Goal: Check status: Check status

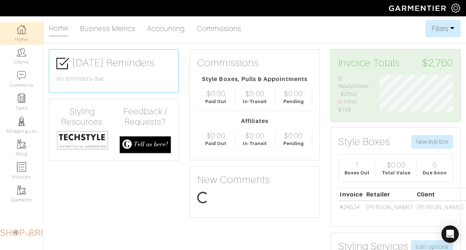
scroll to position [39, 83]
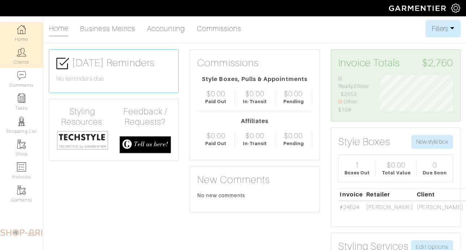
click at [24, 54] on link "Clients" at bounding box center [21, 56] width 43 height 23
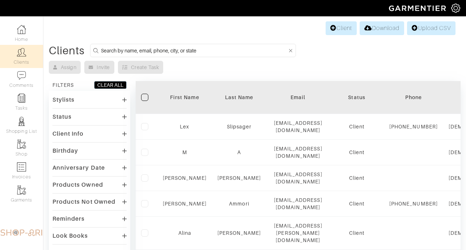
click at [159, 52] on input at bounding box center [194, 50] width 186 height 9
type input "[PERSON_NAME]"
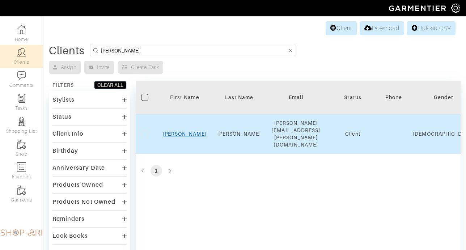
click at [188, 131] on link "[PERSON_NAME]" at bounding box center [185, 134] width 44 height 6
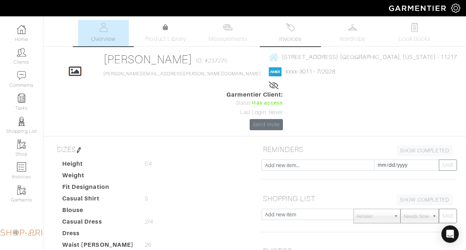
click at [297, 31] on link "Invoices" at bounding box center [290, 33] width 51 height 26
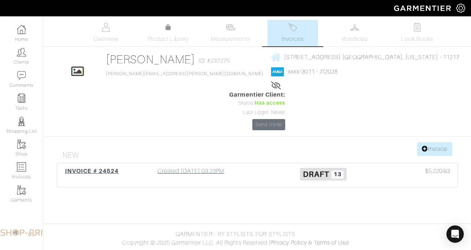
click at [234, 167] on div "Created 09/08/25 03:23PM" at bounding box center [191, 175] width 132 height 17
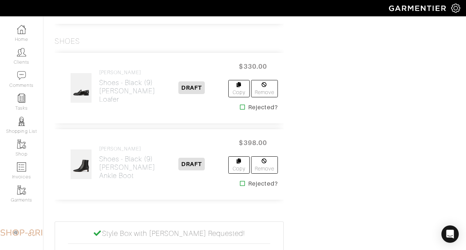
scroll to position [1127, 0]
